Goal: Transaction & Acquisition: Purchase product/service

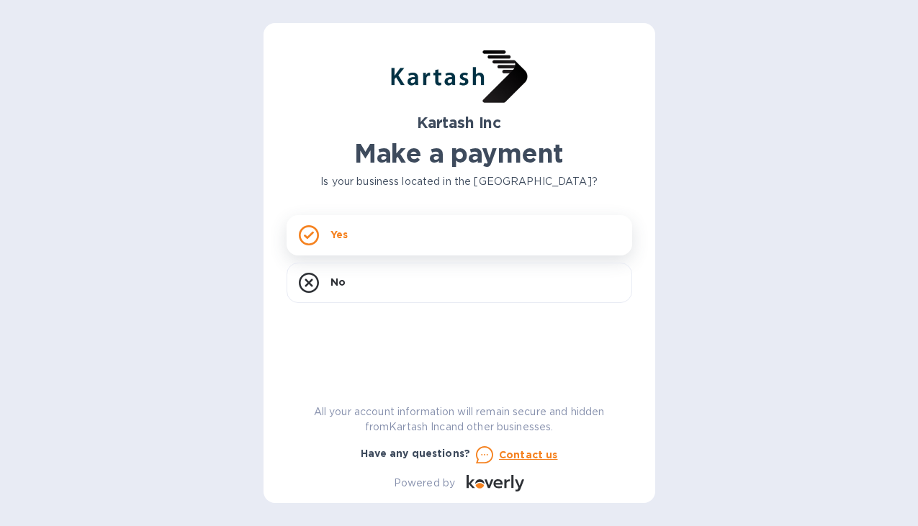
click at [341, 226] on div "Yes" at bounding box center [459, 235] width 346 height 40
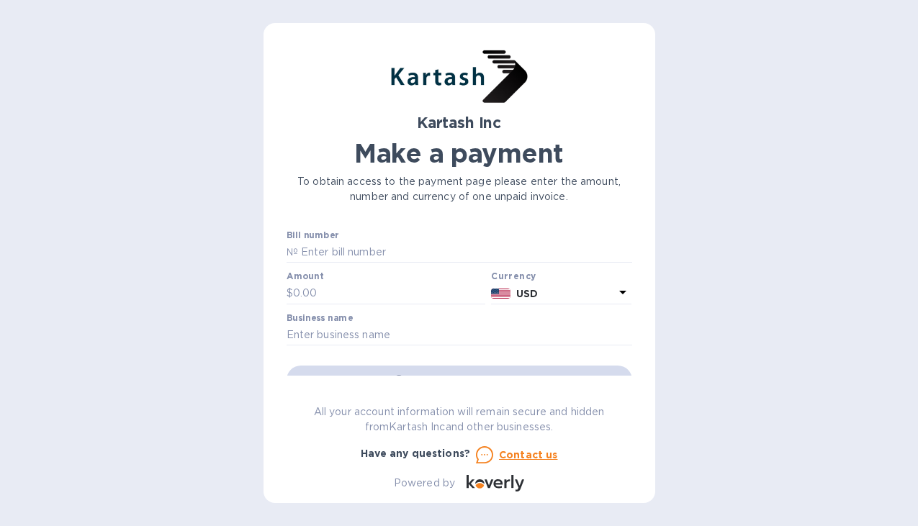
click at [317, 239] on label "Bill number" at bounding box center [312, 235] width 52 height 9
click at [322, 253] on input "text" at bounding box center [465, 253] width 334 height 22
type input "0109922"
click at [360, 292] on input "text" at bounding box center [389, 294] width 193 height 22
type input "10,722.83"
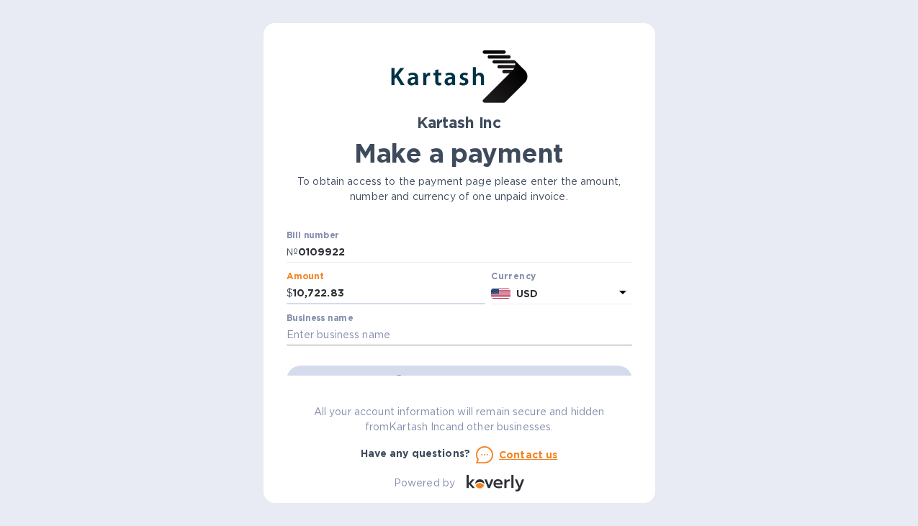
click at [412, 335] on input "text" at bounding box center [459, 336] width 346 height 22
type input "[PERSON_NAME] Wholesale Inc."
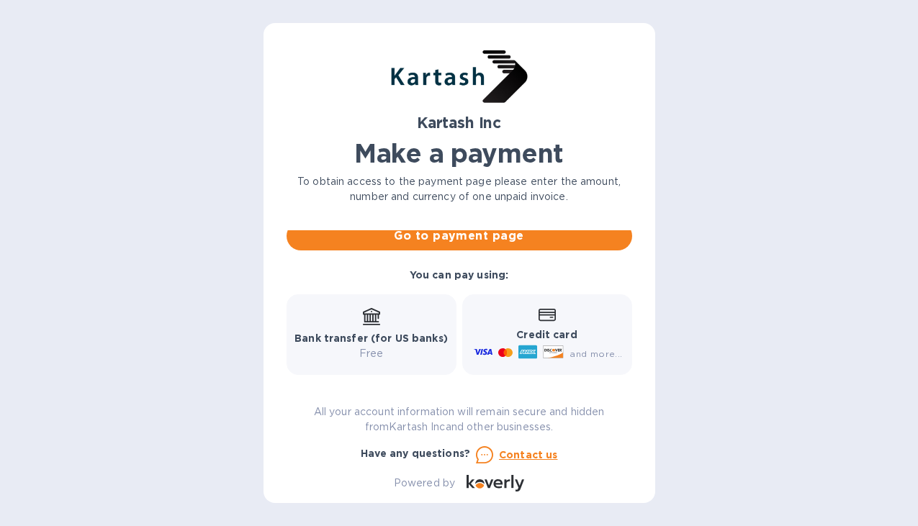
scroll to position [72, 0]
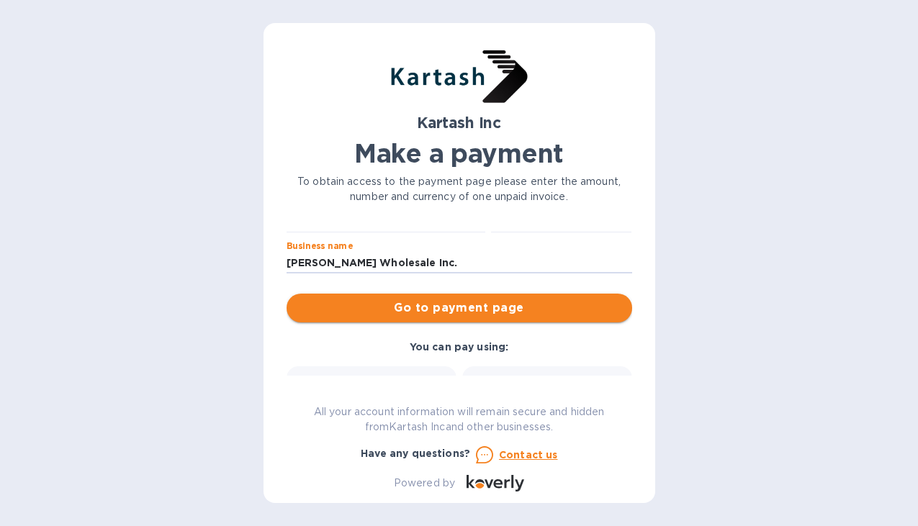
click at [506, 307] on span "Go to payment page" at bounding box center [459, 307] width 322 height 17
